Goal: Task Accomplishment & Management: Manage account settings

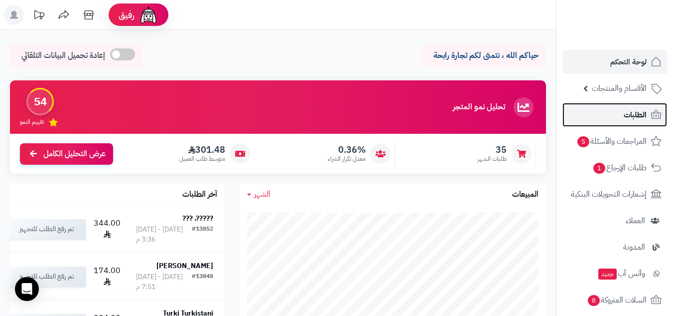
click at [643, 109] on span "الطلبات" at bounding box center [635, 115] width 23 height 14
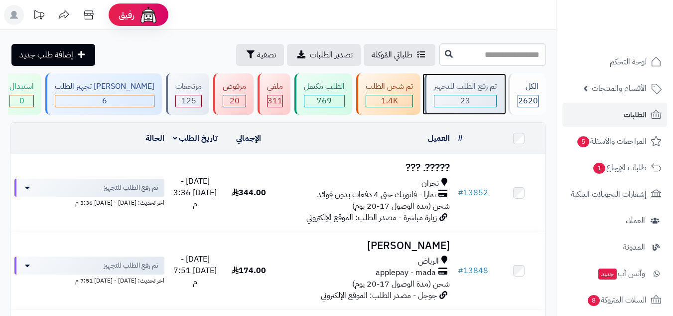
click at [473, 95] on div "23" at bounding box center [466, 100] width 62 height 11
